Goal: Task Accomplishment & Management: Use online tool/utility

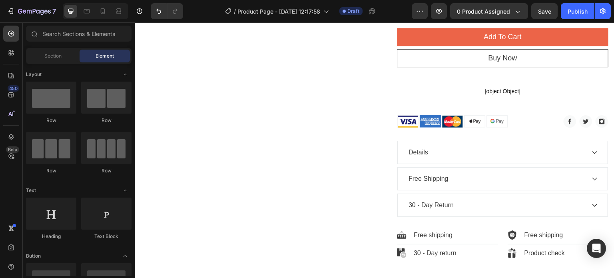
scroll to position [393, 0]
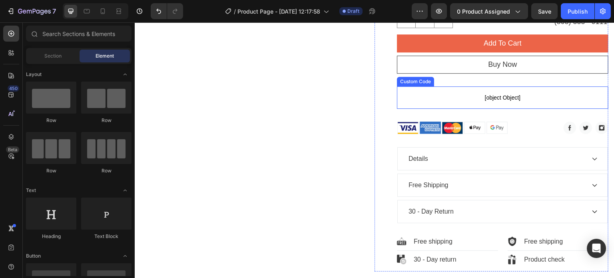
click at [567, 96] on span "[object Object]" at bounding box center [503, 98] width 212 height 10
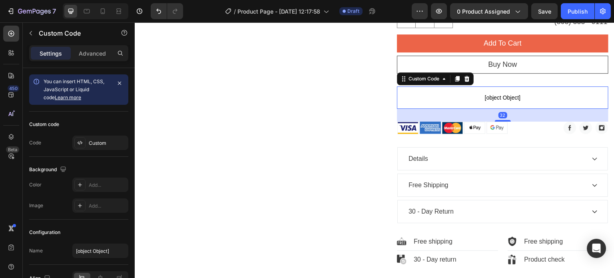
click at [545, 94] on span "[object Object]" at bounding box center [503, 98] width 212 height 10
click at [30, 36] on icon "button" at bounding box center [31, 33] width 6 height 6
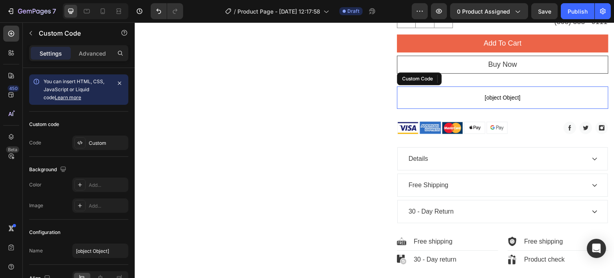
click at [482, 96] on span "[object Object]" at bounding box center [503, 98] width 212 height 10
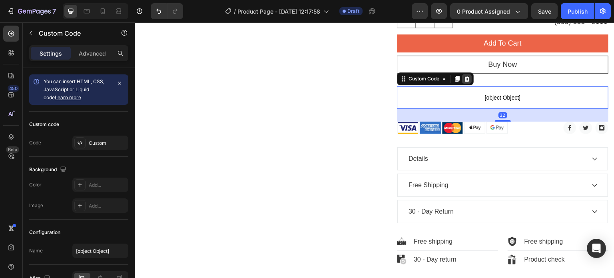
click at [466, 78] on icon at bounding box center [467, 79] width 5 height 6
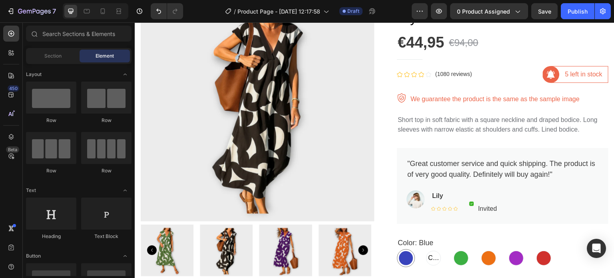
scroll to position [76, 0]
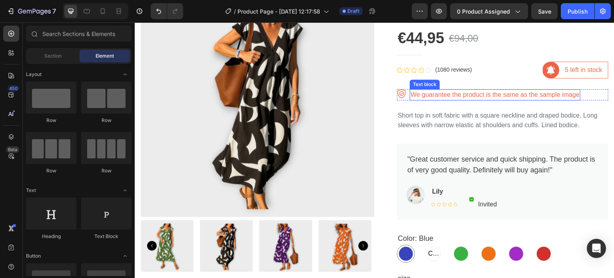
click at [573, 96] on p "We guarantee the product is the same as the sample image" at bounding box center [495, 95] width 169 height 10
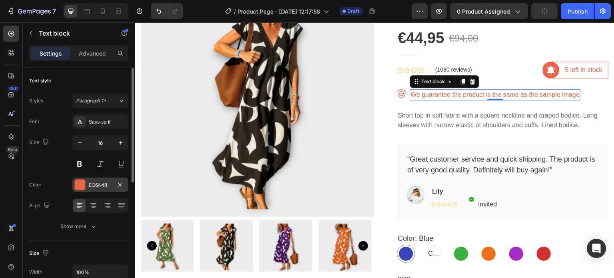
click at [80, 188] on div at bounding box center [80, 185] width 10 height 10
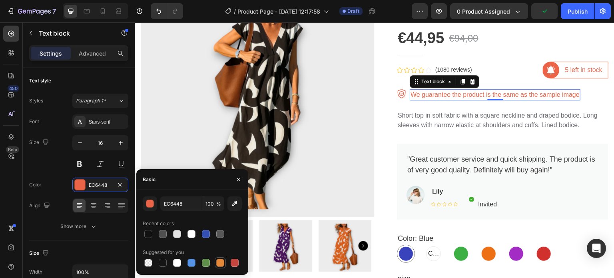
click at [220, 263] on div at bounding box center [220, 263] width 8 height 8
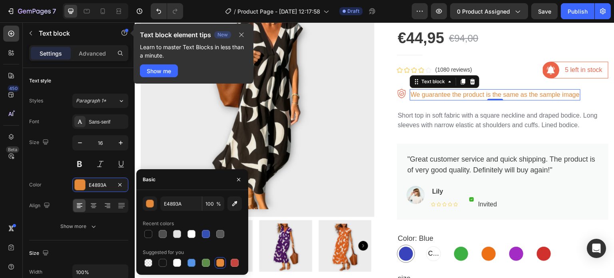
click at [220, 263] on div at bounding box center [220, 263] width 8 height 8
click at [151, 201] on div "button" at bounding box center [150, 204] width 8 height 8
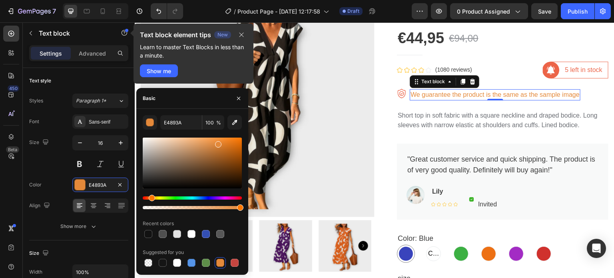
click at [155, 197] on div "Hue" at bounding box center [192, 197] width 99 height 3
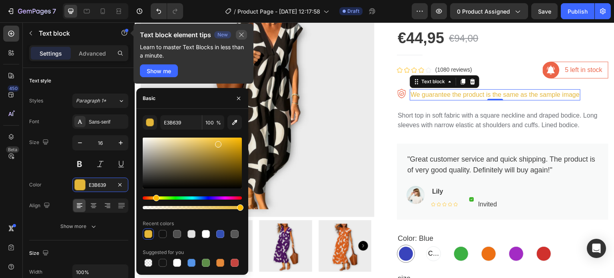
click at [242, 37] on icon "button" at bounding box center [241, 35] width 6 height 6
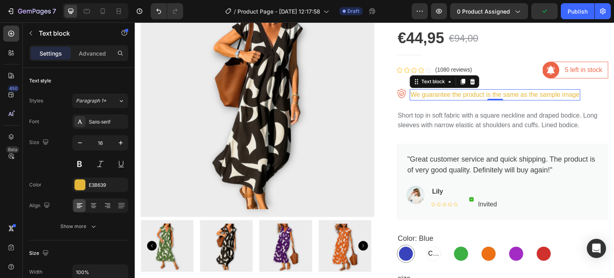
click at [429, 96] on p "We guarantee the product is the same as the sample image" at bounding box center [495, 95] width 169 height 10
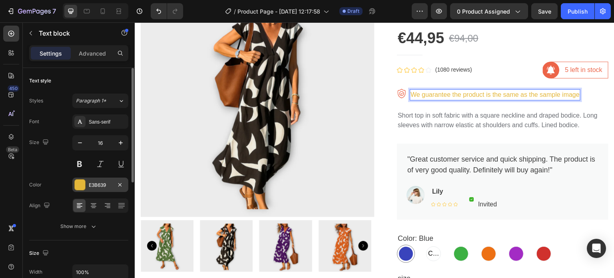
click at [83, 182] on div at bounding box center [80, 185] width 10 height 10
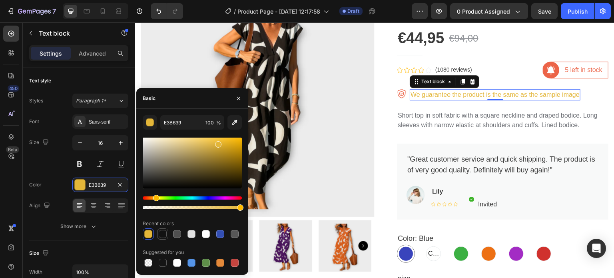
click at [159, 235] on div at bounding box center [163, 234] width 8 height 8
type input "121212"
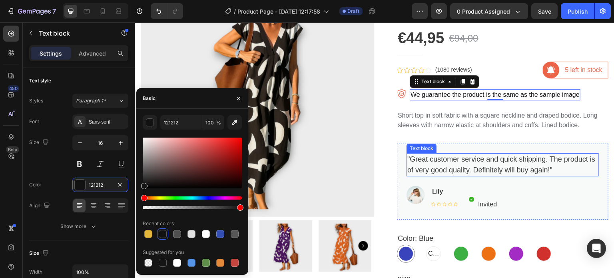
click at [417, 156] on p ""Great customer service and quick shipping. The product is of very good quality…" at bounding box center [502, 165] width 191 height 22
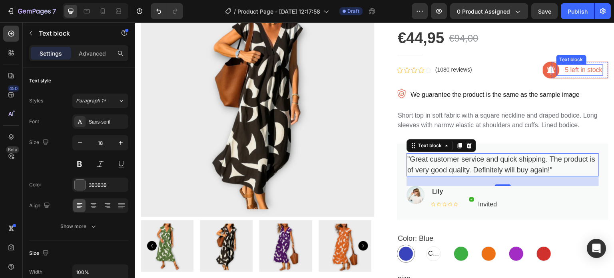
click at [571, 71] on p "5 left in stock" at bounding box center [583, 70] width 37 height 10
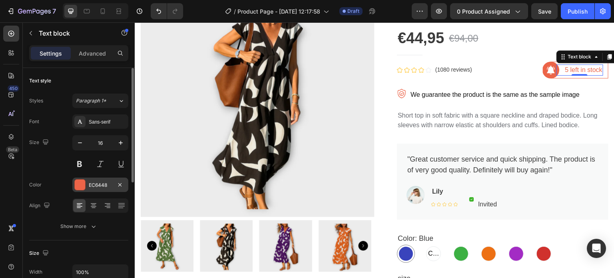
click at [84, 181] on div at bounding box center [80, 185] width 10 height 10
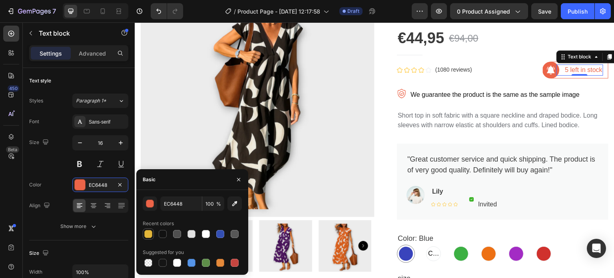
click at [149, 230] on div at bounding box center [148, 234] width 8 height 8
type input "E3B639"
click at [543, 74] on img at bounding box center [551, 70] width 17 height 17
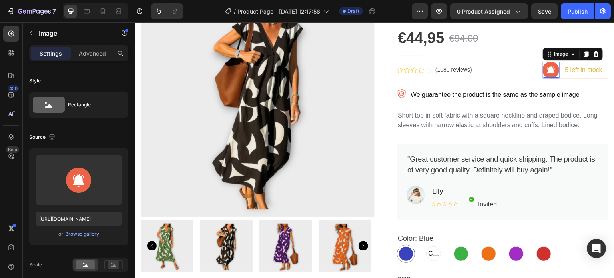
click at [503, 86] on div "Elegant [DEMOGRAPHIC_DATA] Style V-neck Loose Waist Dress Product Title €44,95 …" at bounding box center [503, 271] width 212 height 565
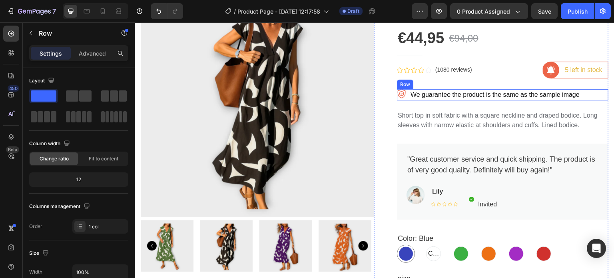
click at [397, 96] on img at bounding box center [402, 94] width 10 height 10
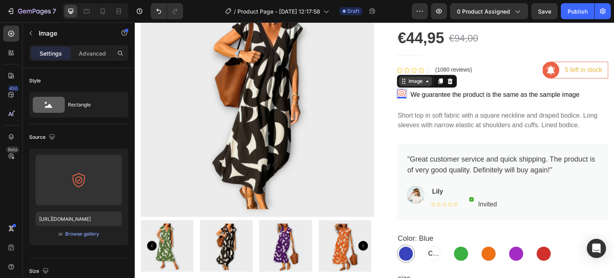
click at [403, 83] on icon at bounding box center [404, 81] width 6 height 6
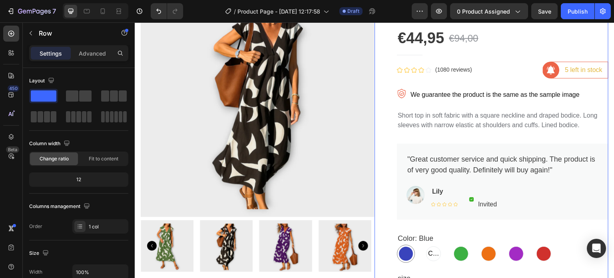
click at [388, 108] on div "Elegant [DEMOGRAPHIC_DATA] Style V-neck Loose Waist Dress Product Title €44,95 …" at bounding box center [492, 271] width 234 height 565
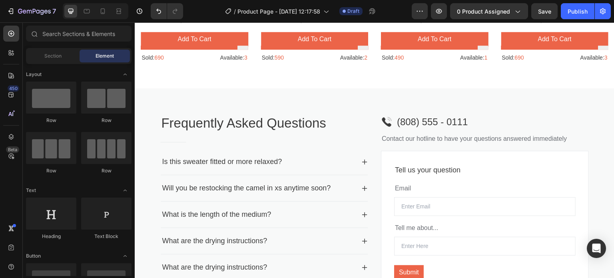
scroll to position [896, 0]
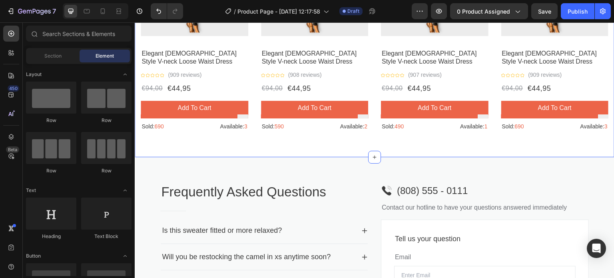
click at [551, 134] on div "Products related to this item Heading Title Line Row Product Images - 52% Produ…" at bounding box center [375, 14] width 468 height 248
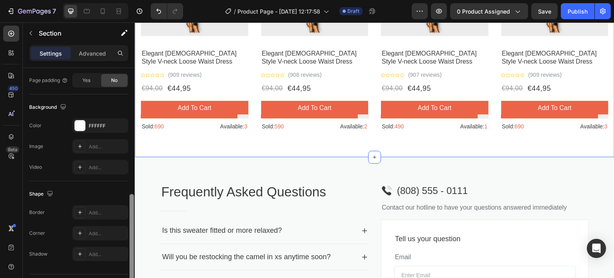
scroll to position [254, 0]
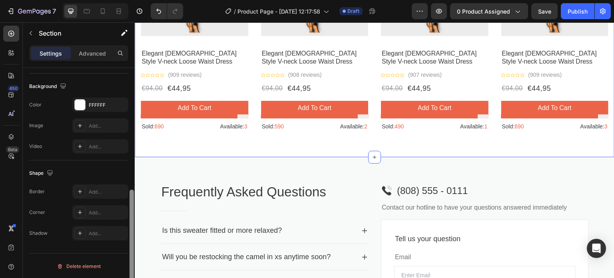
drag, startPoint x: 132, startPoint y: 74, endPoint x: 128, endPoint y: 219, distance: 145.6
click at [128, 219] on div "Layout Column width Change ratio Fit to content 12 Columns management Order 1 c…" at bounding box center [79, 184] width 112 height 233
click at [93, 262] on div "Delete element" at bounding box center [79, 266] width 44 height 10
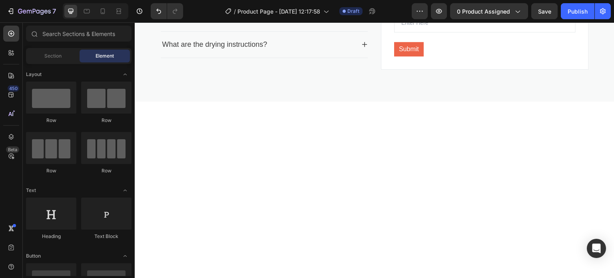
scroll to position [605, 0]
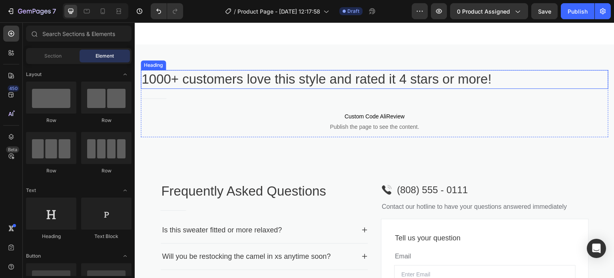
click at [420, 82] on p "1000+ customers love this style and rated it 4 stars or more!" at bounding box center [375, 79] width 466 height 17
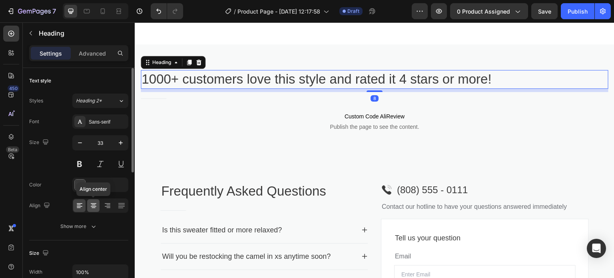
click at [95, 204] on icon at bounding box center [94, 206] width 8 height 8
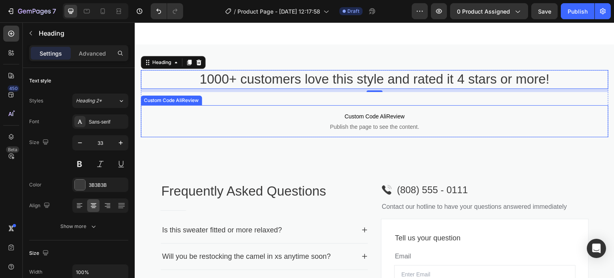
click at [461, 109] on p "Custom Code AliReview Publish the page to see the content." at bounding box center [375, 121] width 468 height 32
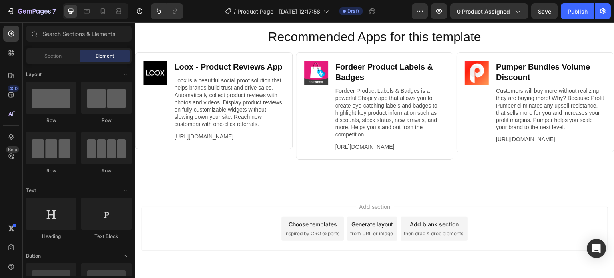
scroll to position [1079, 0]
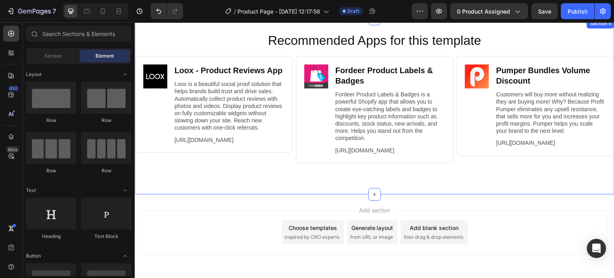
click at [508, 182] on div "Recommended Apps for this template Heading Image Loox ‑ Product Reviews App Hea…" at bounding box center [375, 107] width 480 height 150
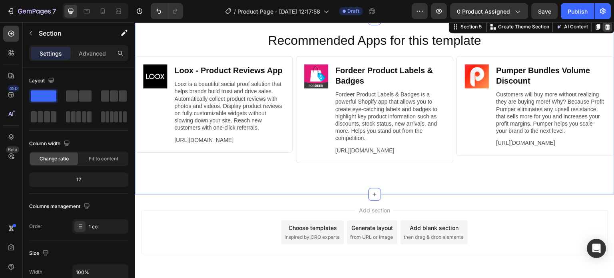
click at [605, 25] on icon at bounding box center [607, 27] width 5 height 6
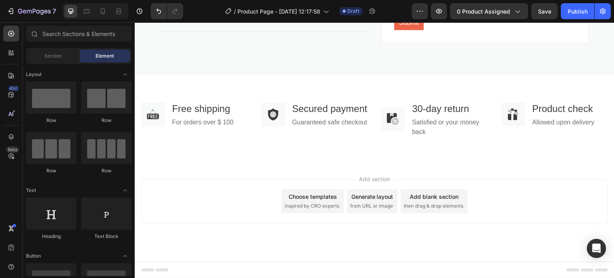
scroll to position [934, 0]
click at [202, 117] on div "For orders over $ 100" at bounding box center [202, 122] width 63 height 11
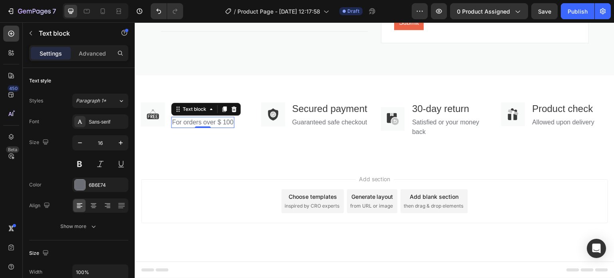
click at [230, 118] on p "For orders over $ 100" at bounding box center [203, 123] width 62 height 10
click at [232, 118] on p "For orders over $ 100" at bounding box center [203, 123] width 62 height 10
click at [180, 118] on p "For orders" at bounding box center [201, 123] width 58 height 10
click at [184, 118] on p "For orders" at bounding box center [201, 123] width 58 height 10
click at [196, 118] on p "For All orders" at bounding box center [201, 123] width 58 height 10
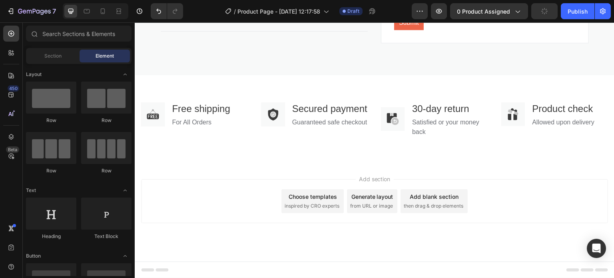
click at [217, 163] on div "Add section Choose templates inspired by CRO experts Generate layout from URL o…" at bounding box center [375, 212] width 480 height 98
click at [204, 118] on p "For All Orders" at bounding box center [201, 123] width 58 height 10
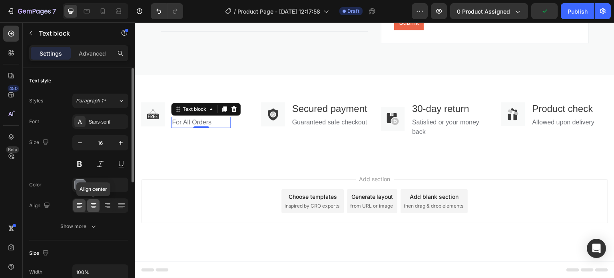
click at [95, 204] on icon at bounding box center [94, 206] width 8 height 8
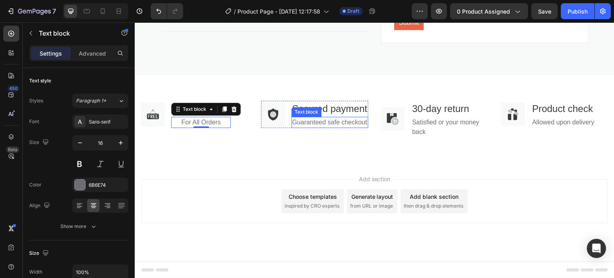
click at [320, 127] on p "Guaranteed safe checkout" at bounding box center [329, 123] width 75 height 10
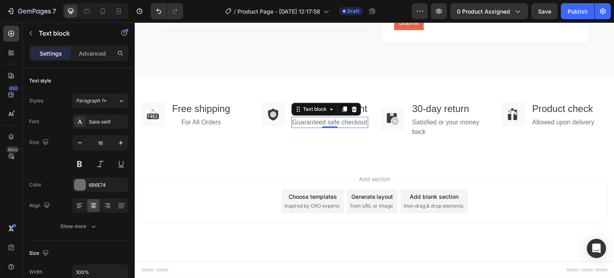
scroll to position [240, 0]
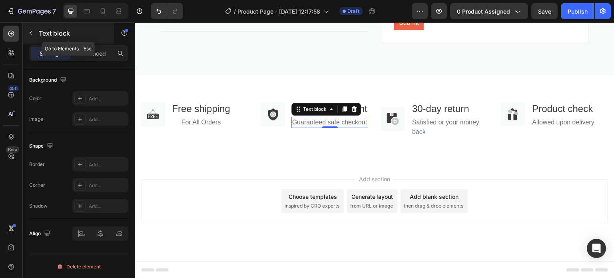
click at [27, 32] on button "button" at bounding box center [30, 33] width 13 height 13
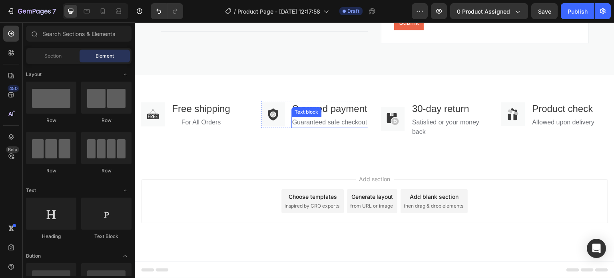
click at [303, 123] on p "Guaranteed safe checkout" at bounding box center [329, 123] width 75 height 10
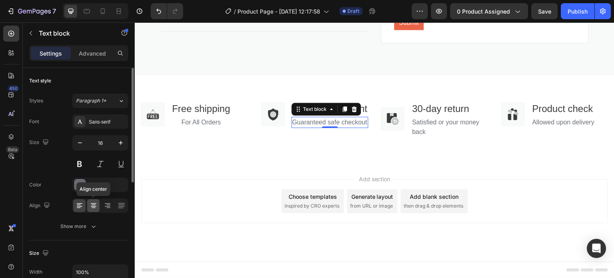
click at [94, 202] on icon at bounding box center [94, 206] width 8 height 8
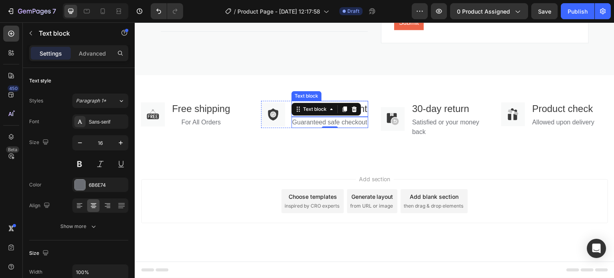
click at [297, 102] on p "Secured payment" at bounding box center [329, 109] width 75 height 14
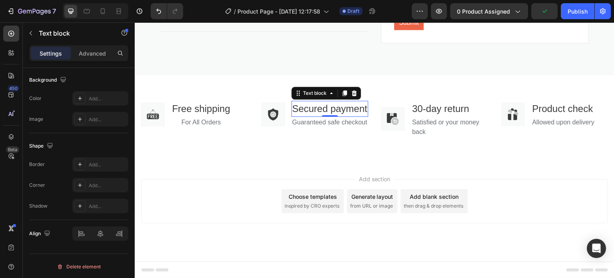
click at [307, 102] on p "Secured payment" at bounding box center [329, 109] width 75 height 14
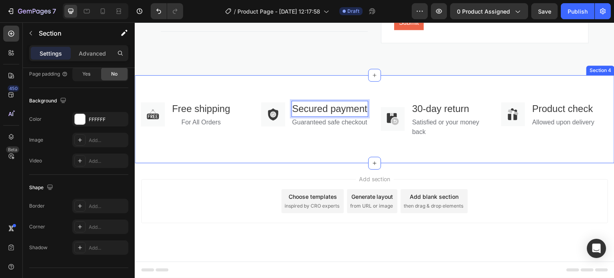
click at [224, 147] on div "Image Free shipping Text block For All Orders Text block Row Image Secured paym…" at bounding box center [375, 119] width 480 height 88
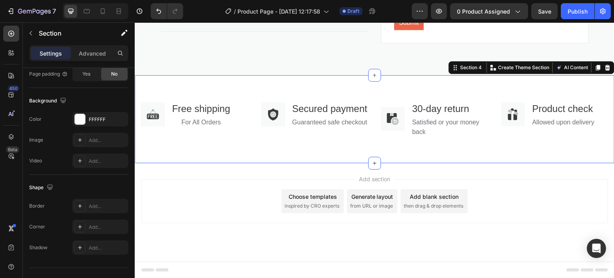
scroll to position [0, 0]
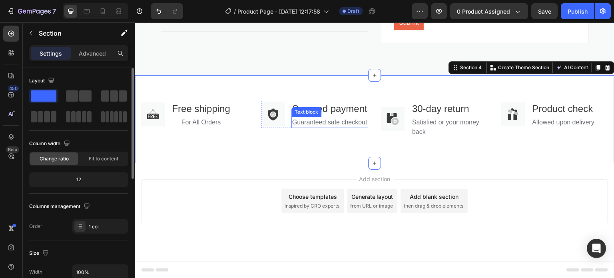
click at [314, 109] on div "Text block" at bounding box center [306, 111] width 27 height 7
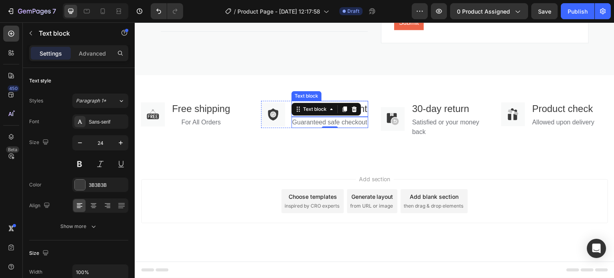
click at [313, 102] on p "Secured payment" at bounding box center [329, 109] width 75 height 14
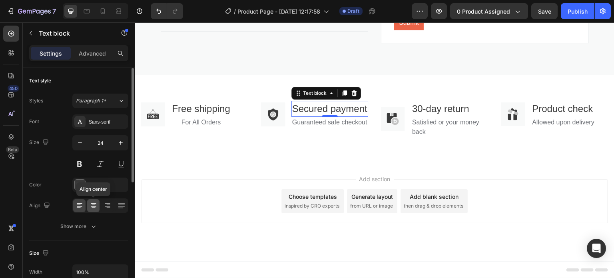
click at [90, 207] on icon at bounding box center [94, 206] width 8 height 8
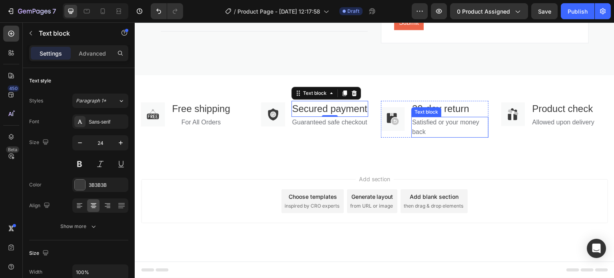
click at [441, 118] on p "Satisfied or your money back" at bounding box center [450, 127] width 76 height 19
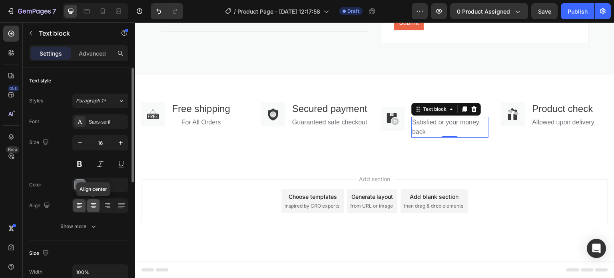
click at [96, 204] on icon at bounding box center [94, 206] width 8 height 8
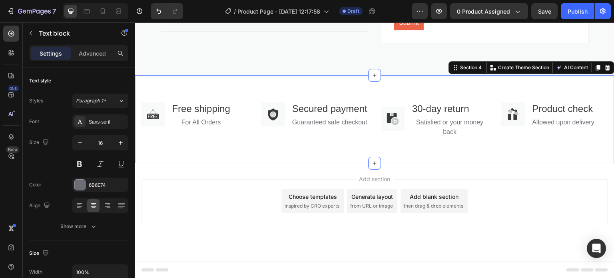
click at [530, 147] on div "Image Free shipping Text block For All Orders Text block Row Image Secured paym…" at bounding box center [375, 119] width 480 height 88
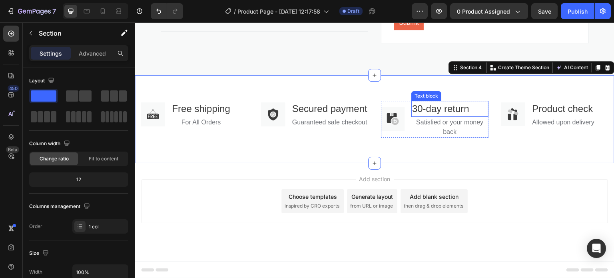
click at [449, 102] on p "30-day return" at bounding box center [450, 109] width 76 height 14
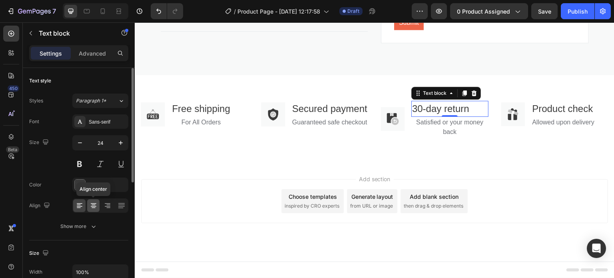
drag, startPoint x: 97, startPoint y: 203, endPoint x: 142, endPoint y: 150, distance: 69.5
click at [97, 203] on icon at bounding box center [94, 206] width 8 height 8
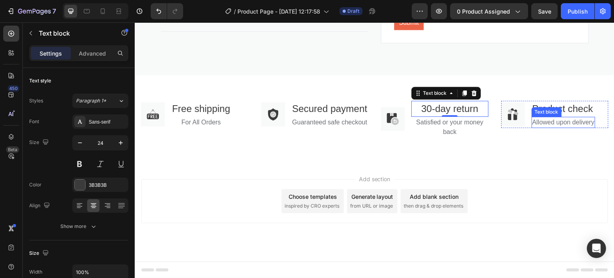
click at [549, 108] on div "Text block" at bounding box center [546, 111] width 27 height 7
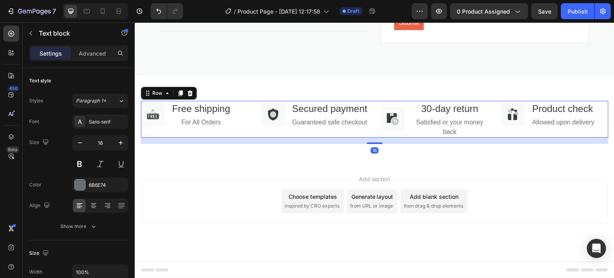
click at [551, 130] on div "Image Product check Text block Allowed upon delivery Text block Row" at bounding box center [555, 119] width 108 height 37
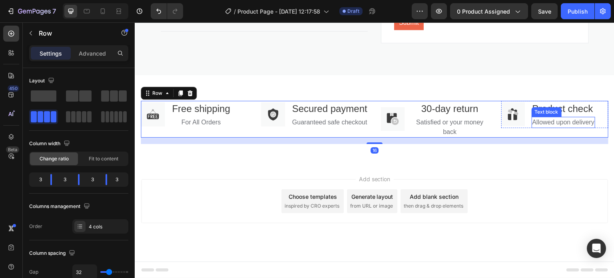
click at [546, 118] on p "Allowed upon delivery" at bounding box center [564, 123] width 62 height 10
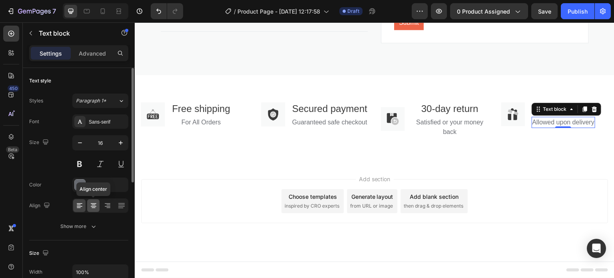
click at [93, 207] on icon at bounding box center [94, 206] width 8 height 8
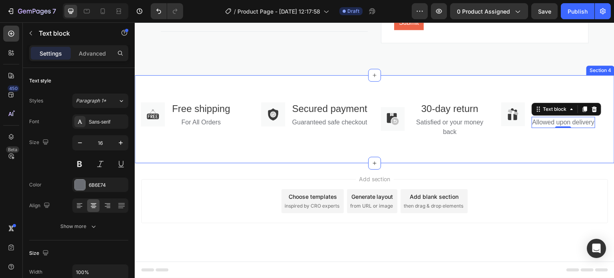
click at [533, 136] on div "Image Product check Text block Allowed upon delivery Text block 0 Row" at bounding box center [555, 119] width 108 height 37
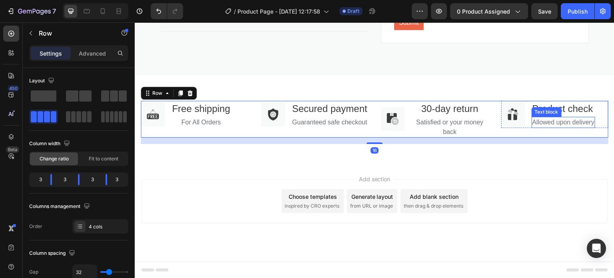
click at [573, 118] on p "Allowed upon delivery" at bounding box center [564, 123] width 62 height 10
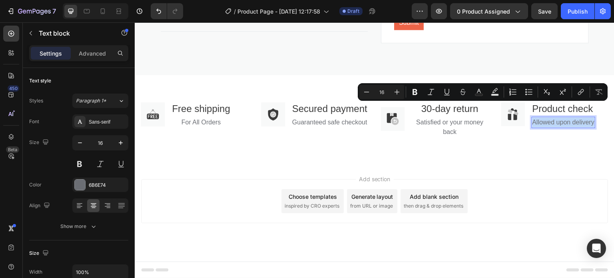
drag, startPoint x: 529, startPoint y: 108, endPoint x: 585, endPoint y: 106, distance: 56.8
click at [585, 118] on p "Allowed upon delivery" at bounding box center [564, 123] width 62 height 10
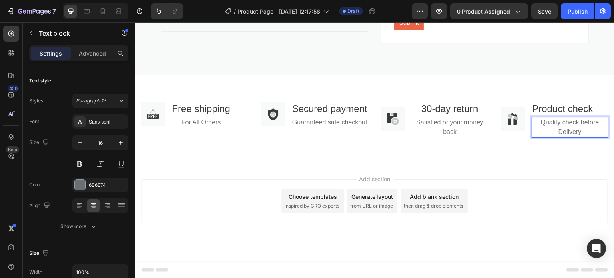
click at [577, 118] on p "Quality check before Delivery" at bounding box center [571, 127] width 76 height 19
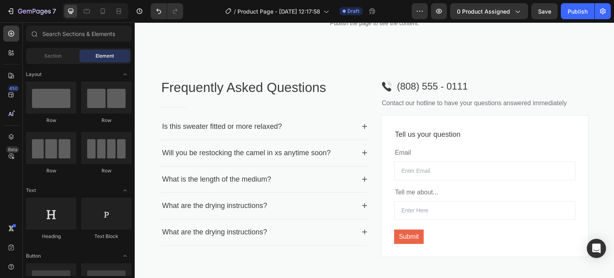
scroll to position [709, 0]
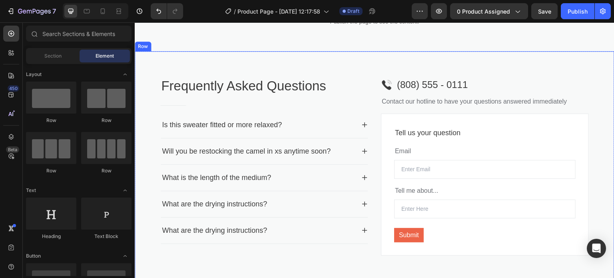
click at [537, 74] on div "Frequently Asked Questions Heading Title Line Is this sweater fitted or more re…" at bounding box center [375, 169] width 480 height 236
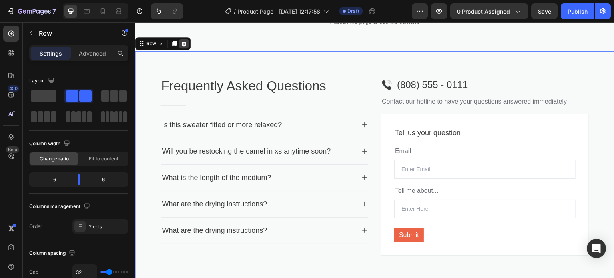
click at [184, 43] on icon at bounding box center [184, 43] width 6 height 6
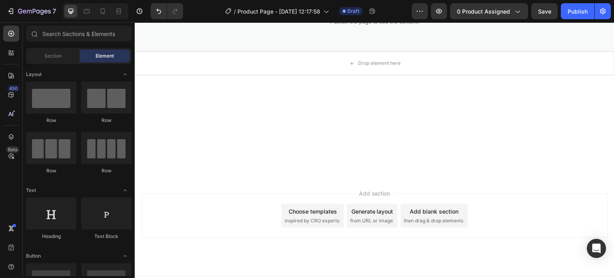
click at [414, 175] on div at bounding box center [375, 126] width 480 height 102
click at [365, 240] on div "Add section Choose templates inspired by CRO experts Generate layout from URL o…" at bounding box center [375, 227] width 480 height 98
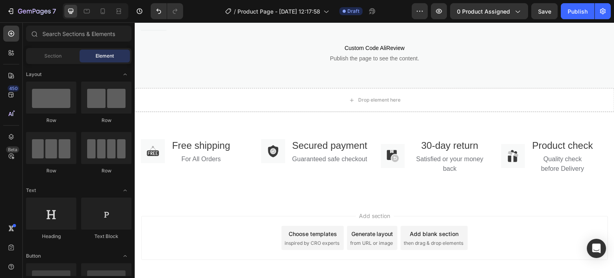
scroll to position [653, 0]
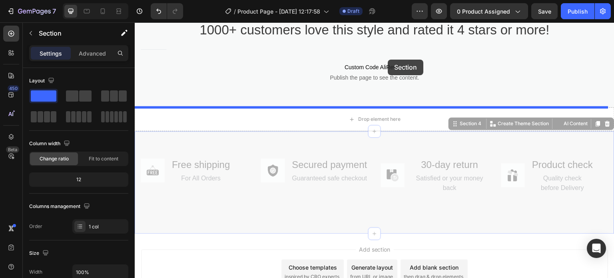
drag, startPoint x: 402, startPoint y: 151, endPoint x: 388, endPoint y: 60, distance: 92.6
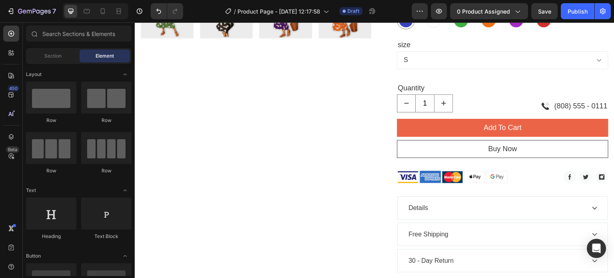
scroll to position [301, 0]
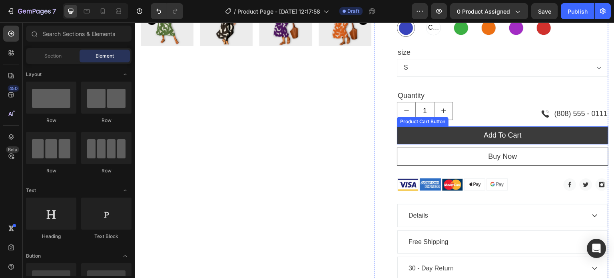
click at [536, 134] on button "Add To Cart" at bounding box center [503, 135] width 212 height 18
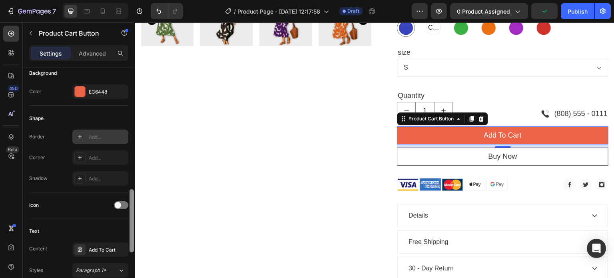
scroll to position [194, 0]
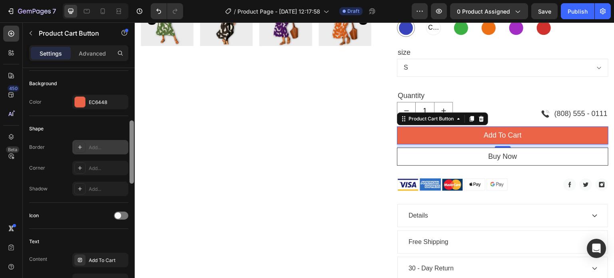
drag, startPoint x: 130, startPoint y: 86, endPoint x: 122, endPoint y: 138, distance: 53.4
click at [122, 138] on div "Layout Product source Elegant [DEMOGRAPHIC_DATA] Style V-neck Loose Waist Dress…" at bounding box center [79, 184] width 112 height 233
click at [84, 100] on div at bounding box center [80, 102] width 10 height 10
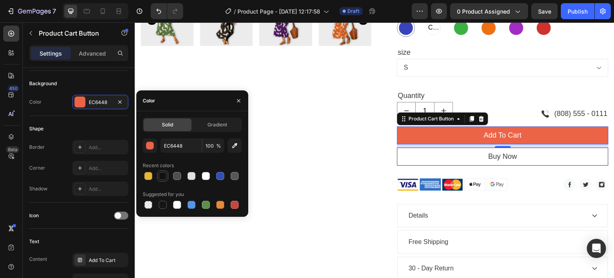
click at [159, 177] on div at bounding box center [163, 176] width 8 height 8
type input "121212"
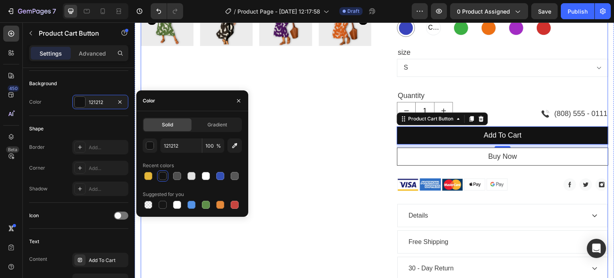
click at [290, 177] on div "Product Images" at bounding box center [258, 45] width 234 height 565
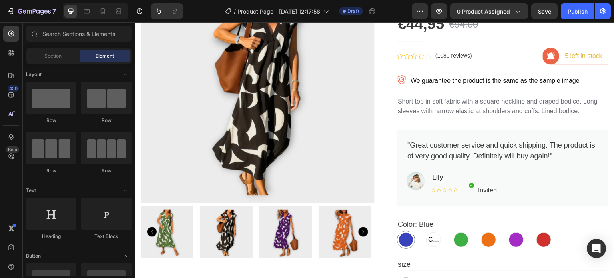
scroll to position [86, 0]
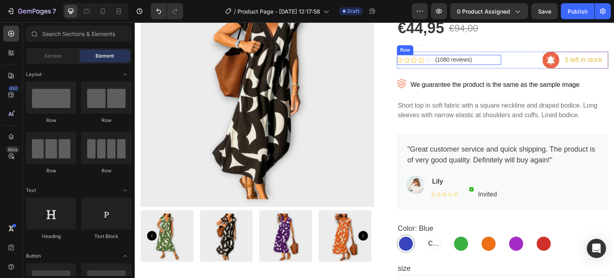
click at [429, 60] on div "Icon Icon Icon Icon Icon Icon List Hoz (1080 reviews) Text block Row" at bounding box center [449, 60] width 104 height 10
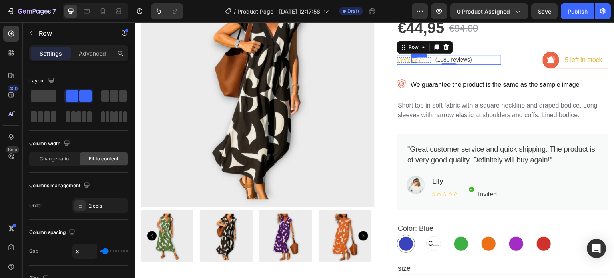
click at [411, 61] on div "Icon" at bounding box center [414, 60] width 6 height 6
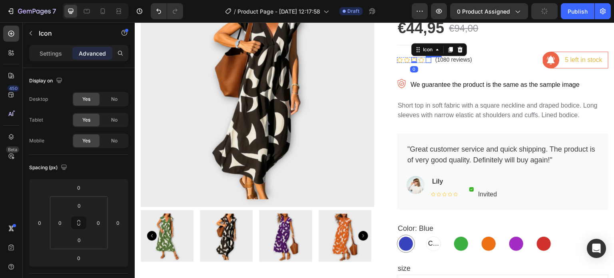
click at [430, 61] on div "Icon Icon Icon 0 Icon Icon Icon List Hoz (1080 reviews) Text block Row" at bounding box center [449, 60] width 104 height 10
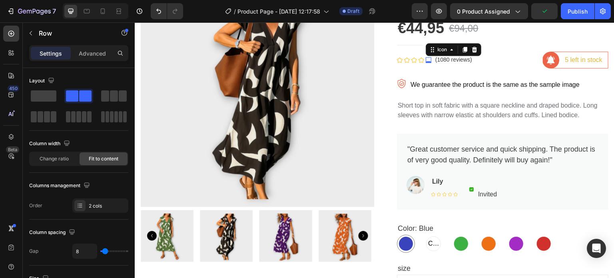
click at [427, 61] on div "Icon 0" at bounding box center [429, 60] width 6 height 6
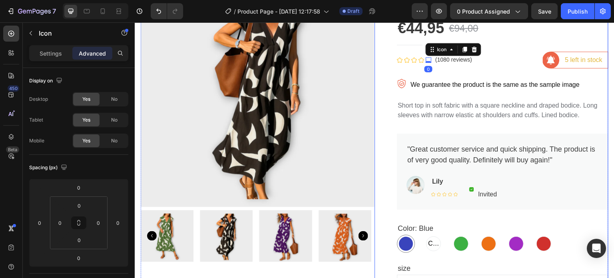
click at [380, 78] on div "Elegant [DEMOGRAPHIC_DATA] Style V-neck Loose Waist Dress Product Title €44,95 …" at bounding box center [492, 261] width 234 height 565
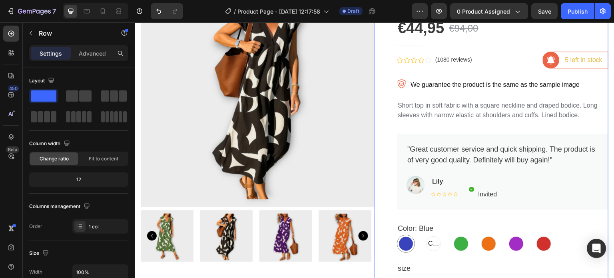
click at [382, 62] on div "Elegant [DEMOGRAPHIC_DATA] Style V-neck Loose Waist Dress Product Title €44,95 …" at bounding box center [492, 261] width 234 height 565
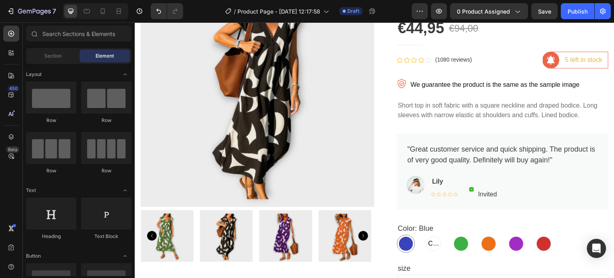
scroll to position [0, 0]
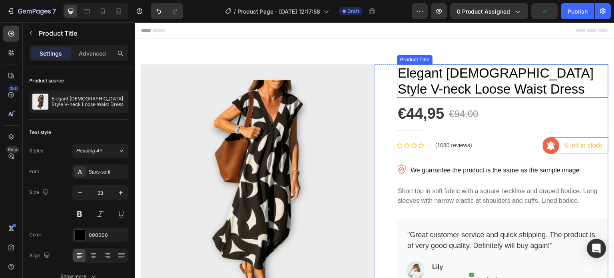
click at [493, 86] on h1 "Elegant [DEMOGRAPHIC_DATA] Style V-neck Loose Waist Dress" at bounding box center [503, 80] width 212 height 33
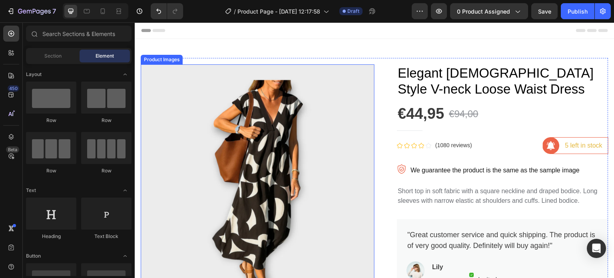
click at [305, 138] on img at bounding box center [258, 178] width 234 height 228
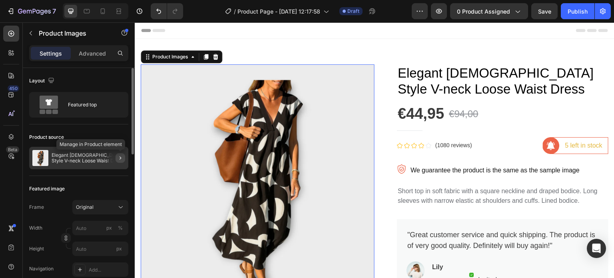
click at [122, 157] on icon "button" at bounding box center [120, 158] width 6 height 6
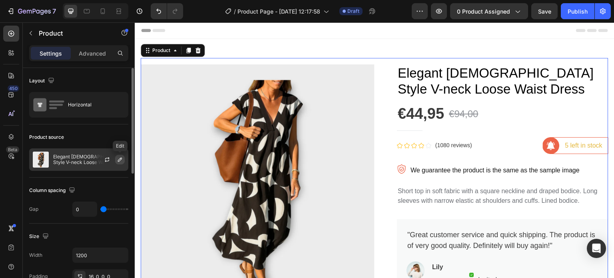
click at [120, 158] on icon "button" at bounding box center [120, 159] width 6 height 6
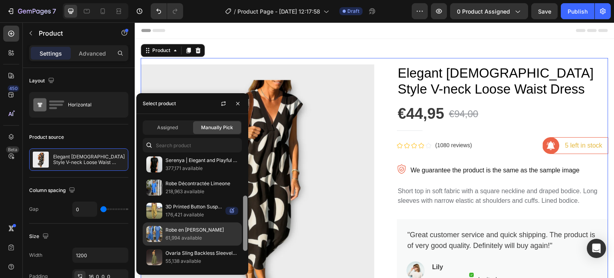
drag, startPoint x: 246, startPoint y: 190, endPoint x: 237, endPoint y: 227, distance: 38.3
click at [237, 227] on div "Elegant [DEMOGRAPHIC_DATA] Style V-neck Loose Waist Dress 456,611 available BEL…" at bounding box center [192, 212] width 112 height 113
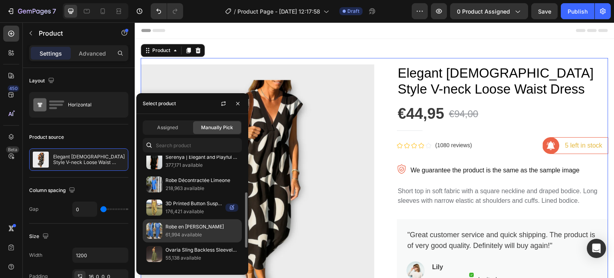
click at [223, 227] on p "Robe en [PERSON_NAME]" at bounding box center [202, 227] width 73 height 8
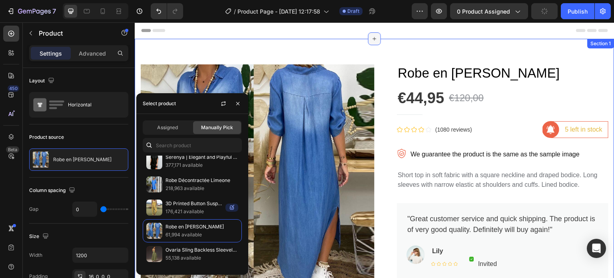
click at [369, 43] on div at bounding box center [374, 38] width 13 height 13
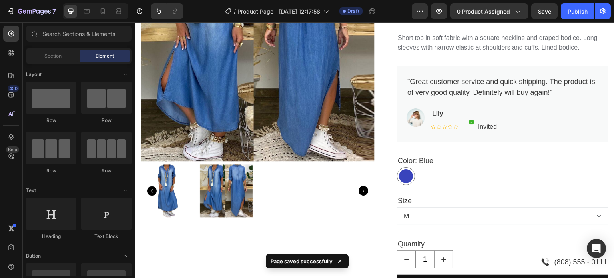
scroll to position [136, 0]
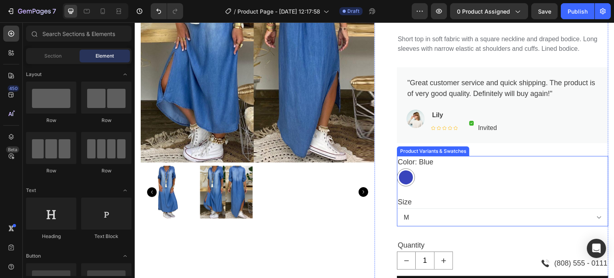
click at [521, 218] on select "M L XL XXL 3XL" at bounding box center [503, 217] width 212 height 18
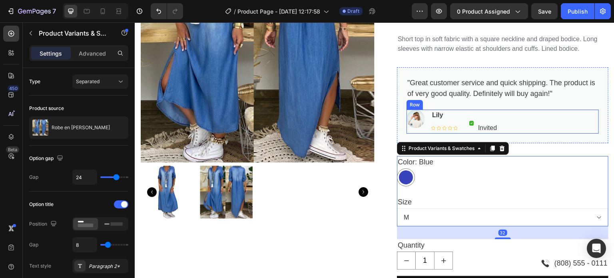
click at [565, 116] on div "Image Lily Text block Icon Icon Icon Icon Icon Icon List Hoz Image Invited Text…" at bounding box center [503, 122] width 192 height 24
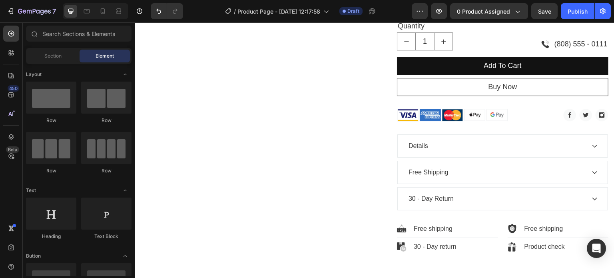
scroll to position [339, 0]
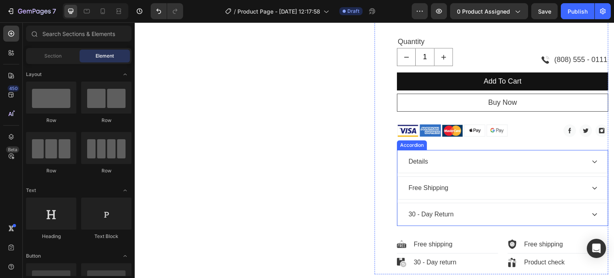
click at [579, 168] on div "Details" at bounding box center [503, 161] width 210 height 22
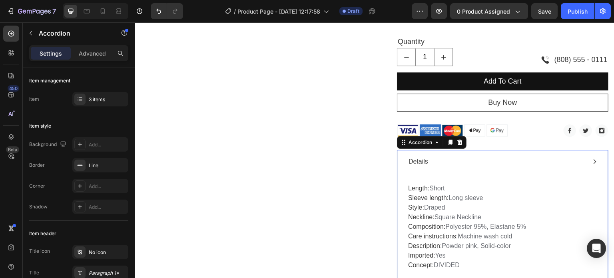
click at [579, 168] on div "Details" at bounding box center [503, 161] width 210 height 22
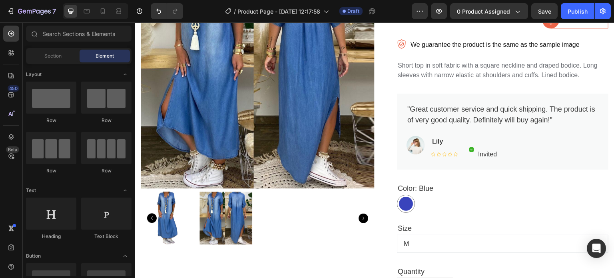
scroll to position [0, 0]
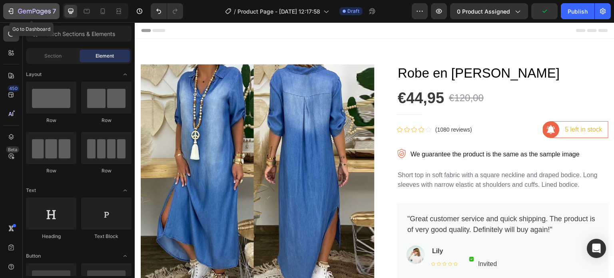
click at [27, 11] on icon "button" at bounding box center [29, 12] width 5 height 4
